Goal: Task Accomplishment & Management: Manage account settings

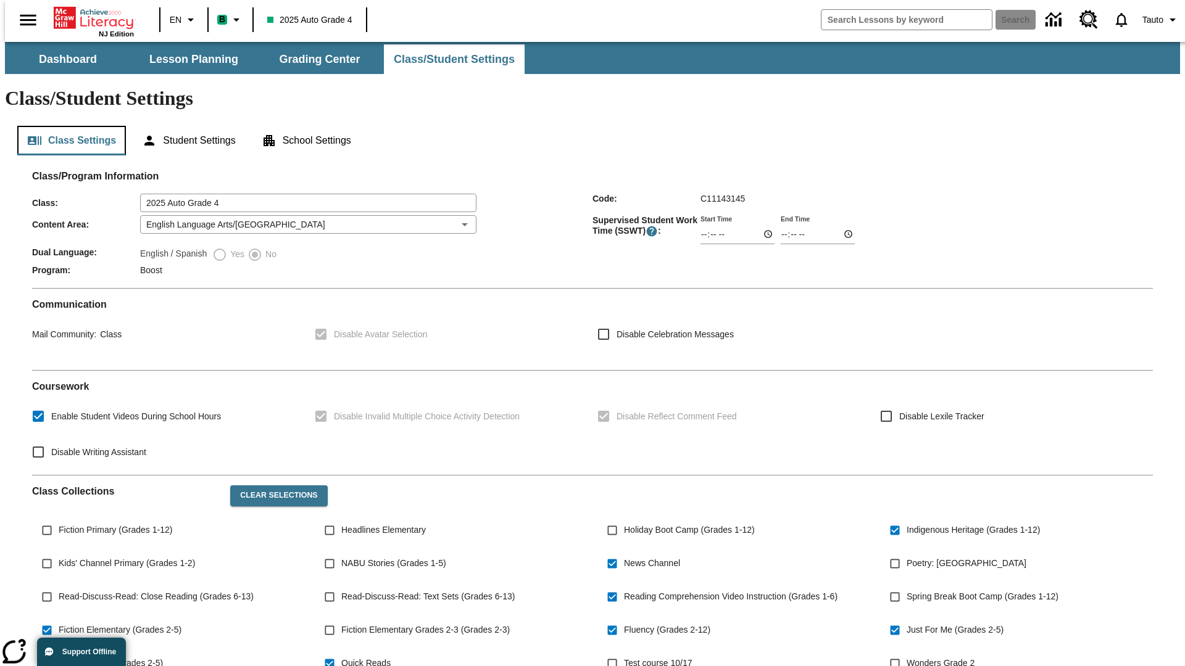
click at [66, 126] on button "Class Settings" at bounding box center [71, 141] width 109 height 30
type input "02:29"
type input "03:29"
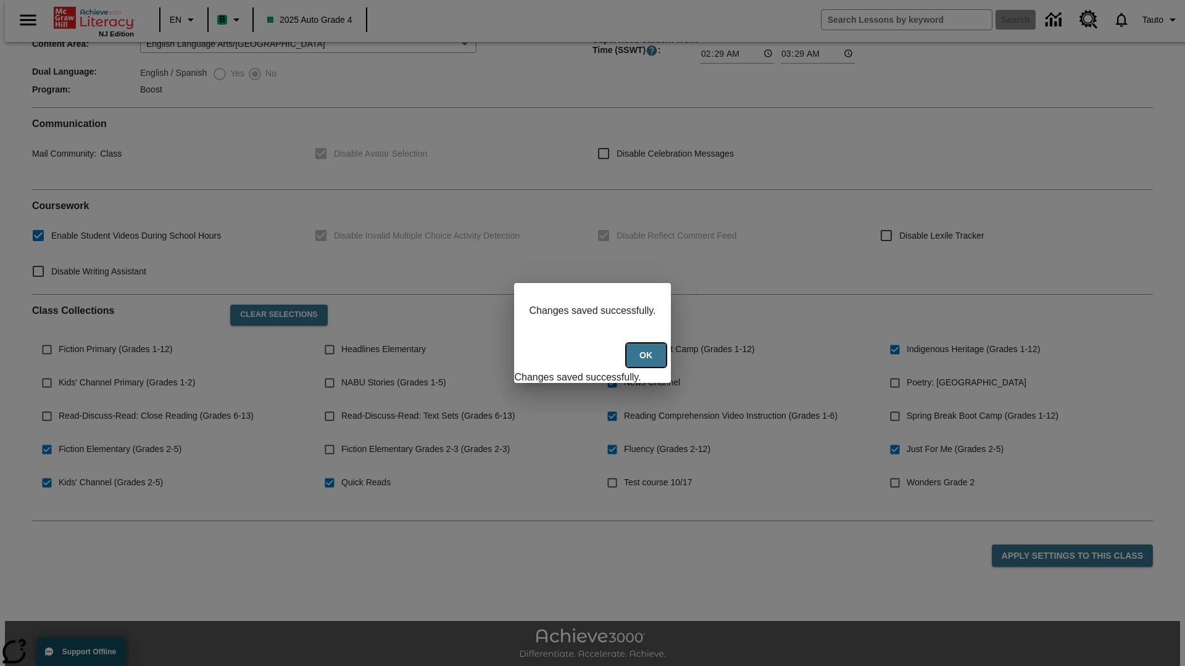
click at [647, 362] on button "Ok" at bounding box center [645, 356] width 39 height 24
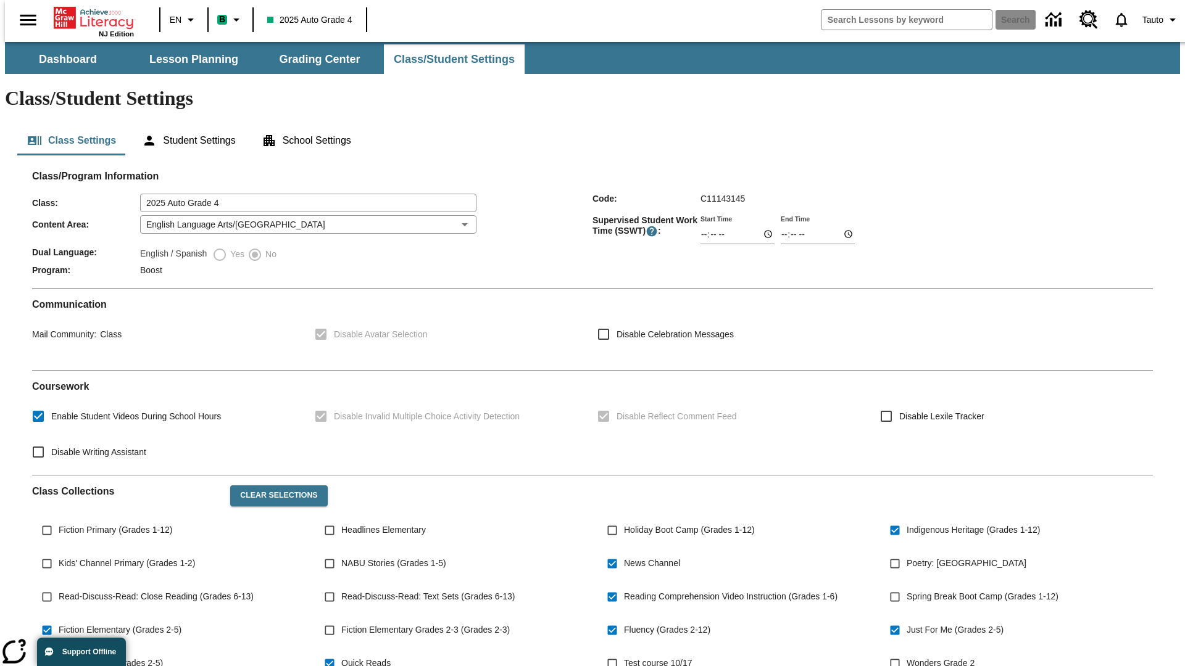
scroll to position [181, 0]
